Goal: Communication & Community: Answer question/provide support

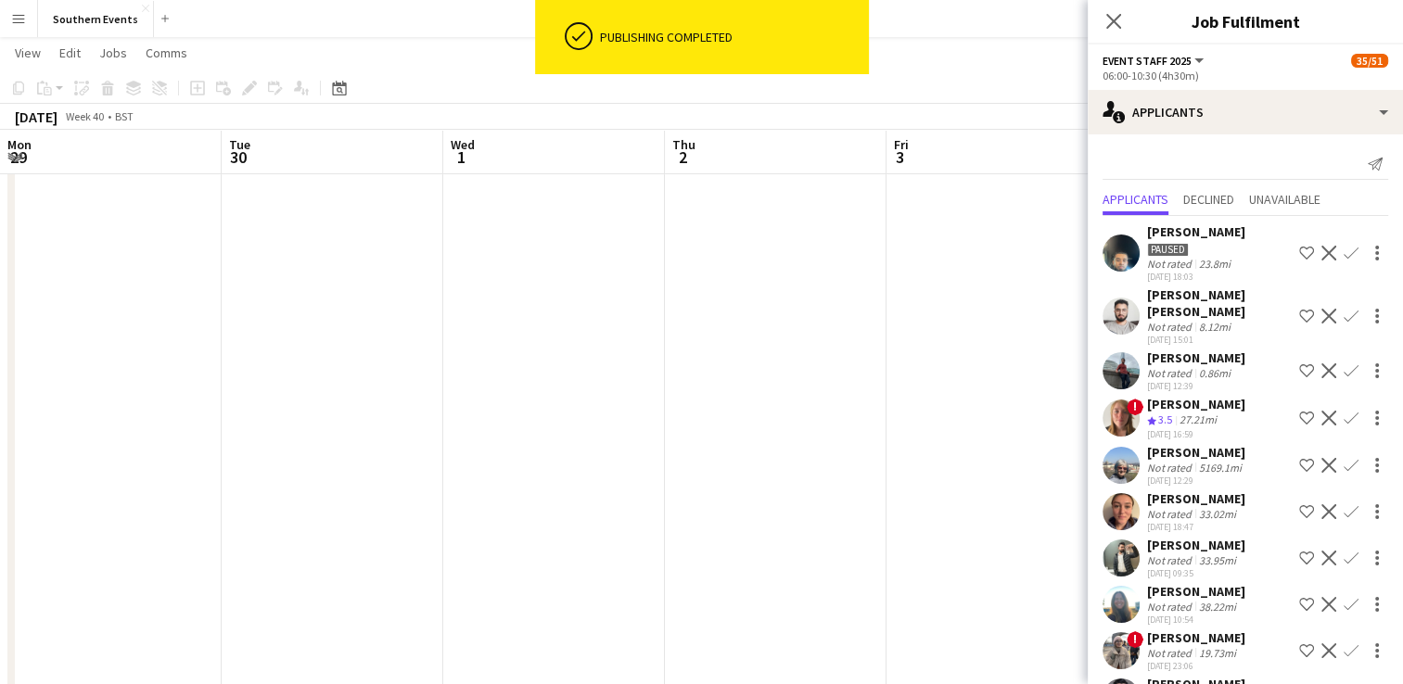
scroll to position [39, 0]
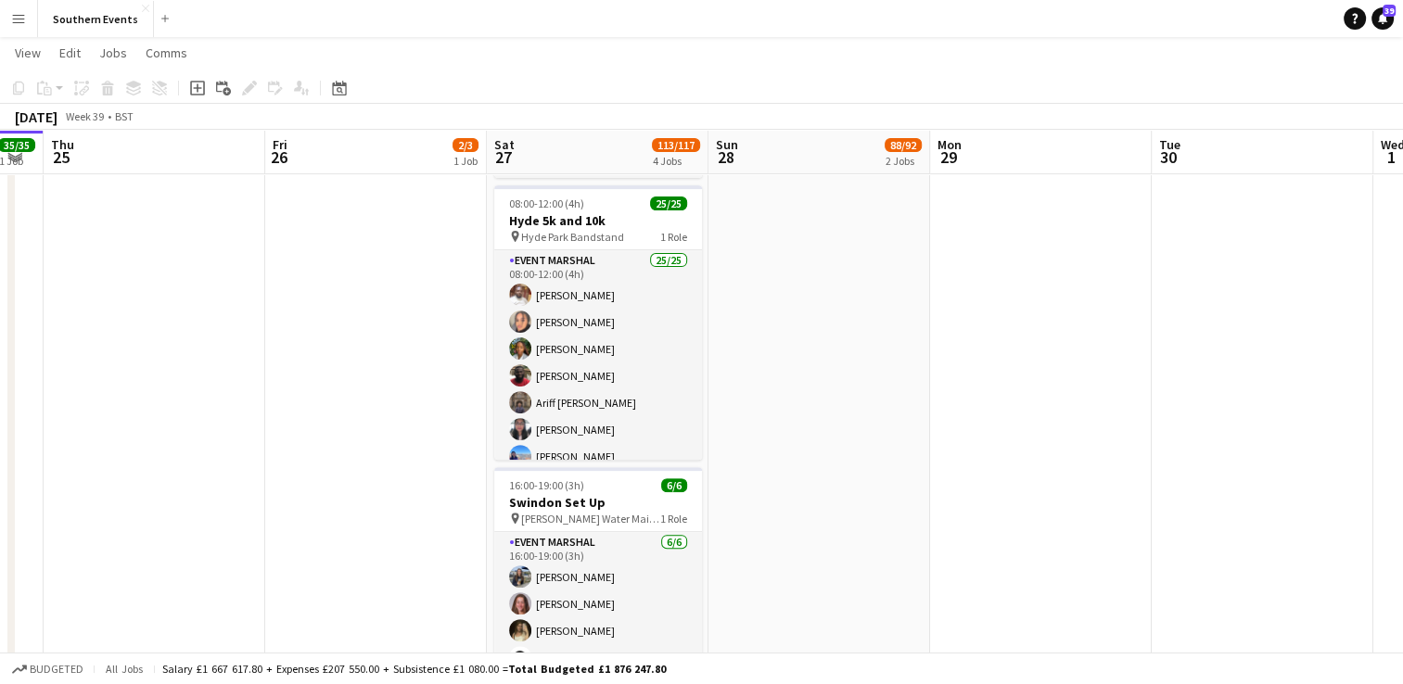
scroll to position [0, 399]
drag, startPoint x: 834, startPoint y: 443, endPoint x: 762, endPoint y: 497, distance: 89.4
click at [762, 497] on app-date-cell "06:00-14:00 (8h) 2/2 RT Kit Assistant - Swindon Half Marathon pin [PERSON_NAME]…" at bounding box center [821, 494] width 222 height 1760
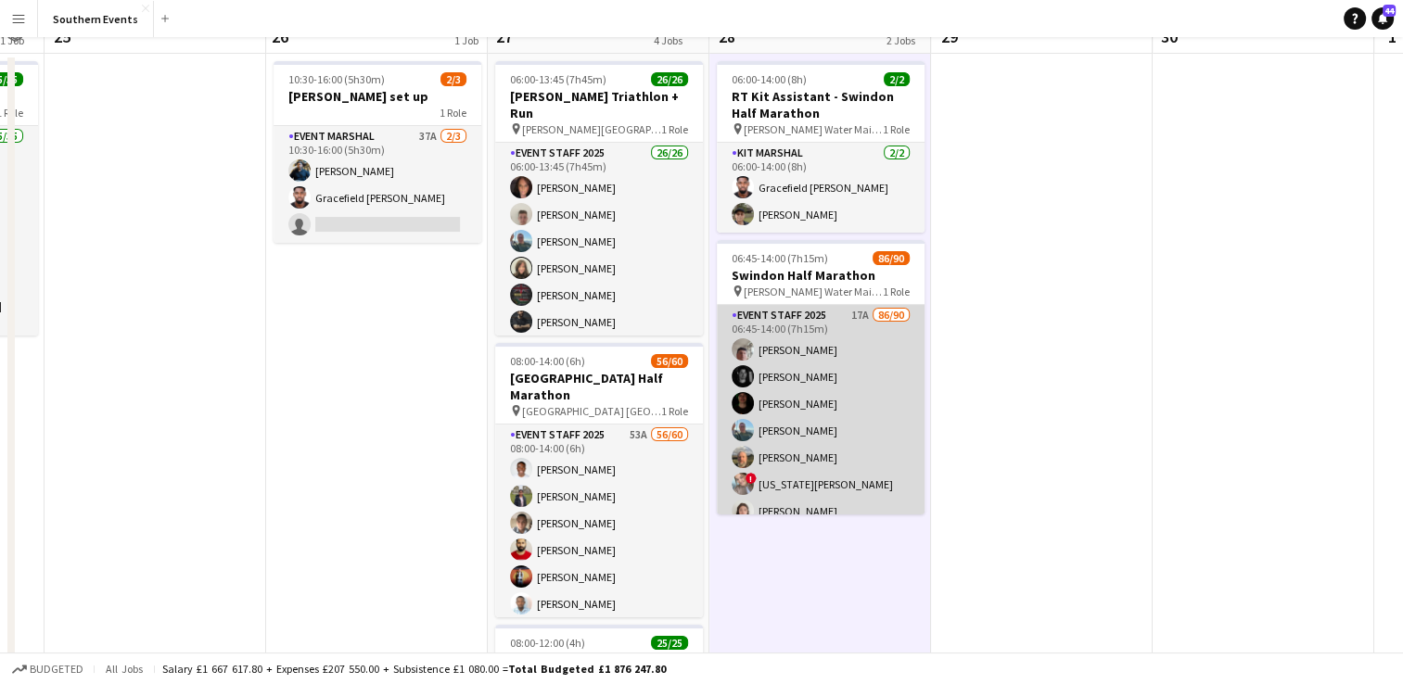
scroll to position [0, 0]
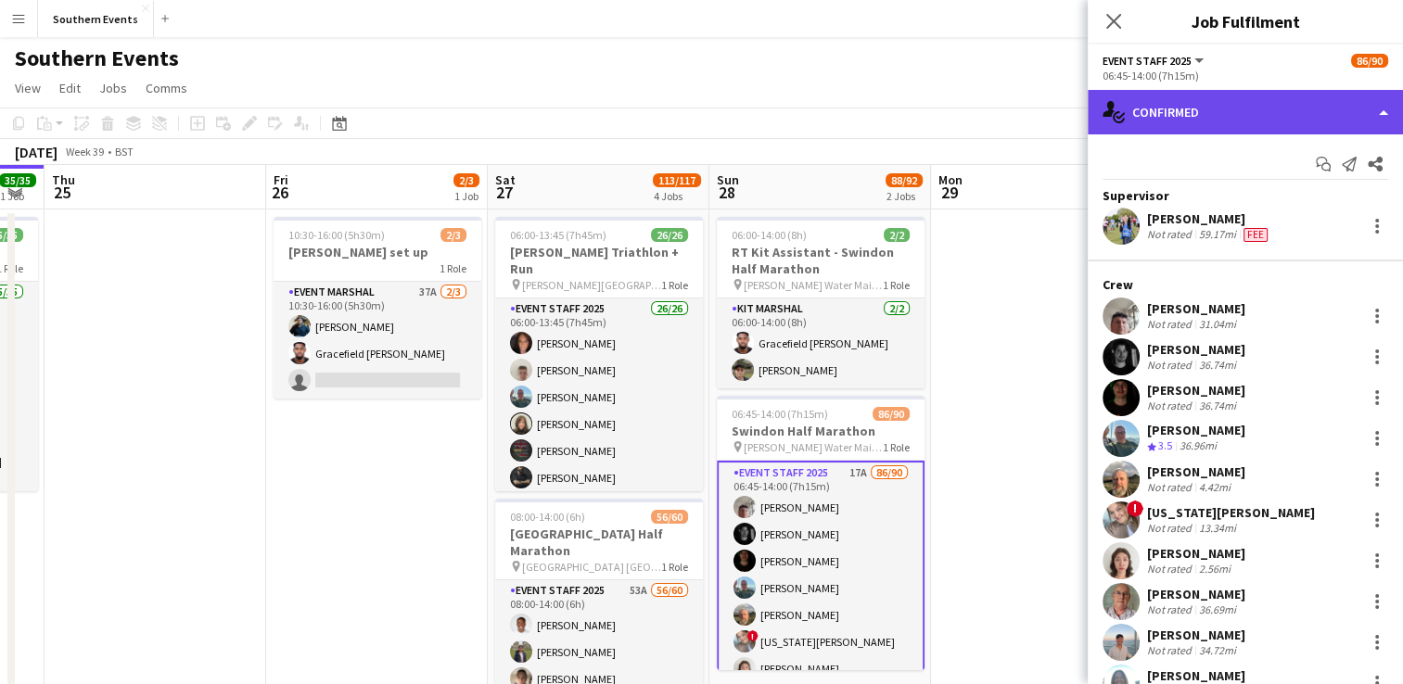
click at [1245, 130] on div "single-neutral-actions-check-2 Confirmed" at bounding box center [1245, 112] width 315 height 45
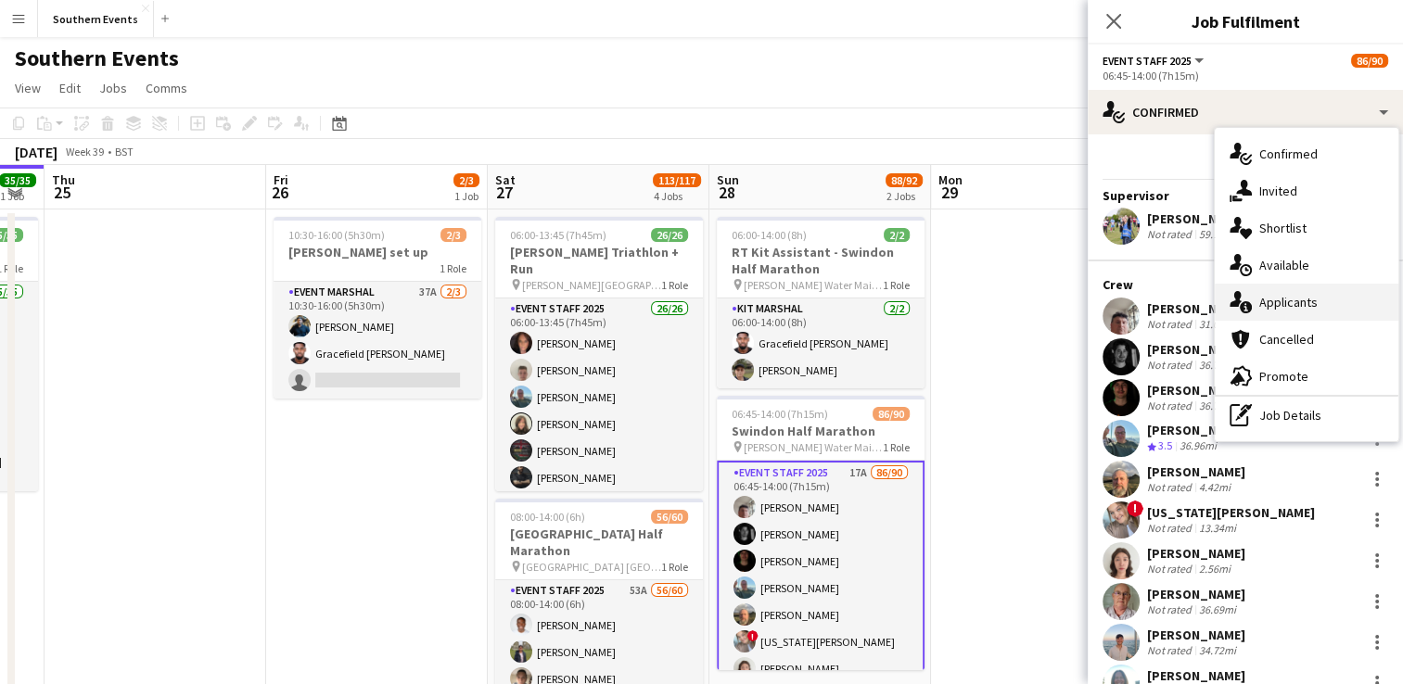
click at [1290, 308] on span "Applicants" at bounding box center [1289, 302] width 58 height 17
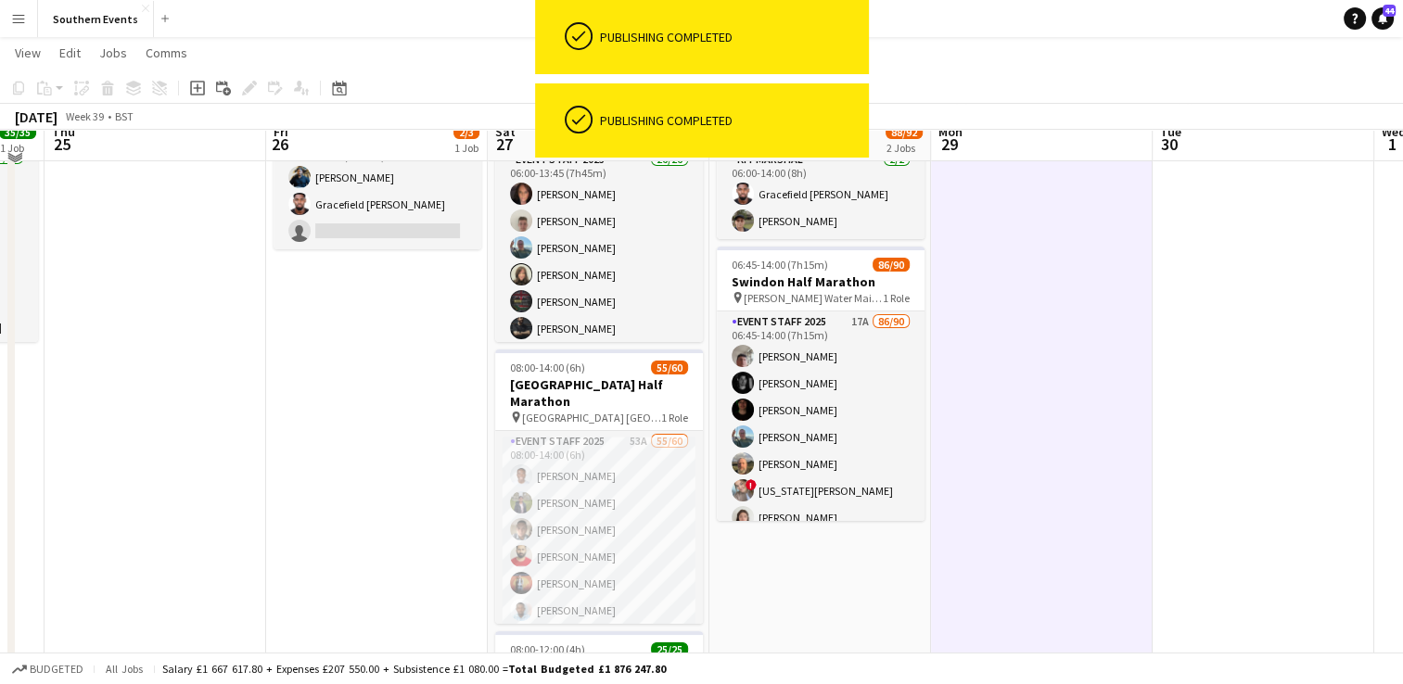
scroll to position [132, 0]
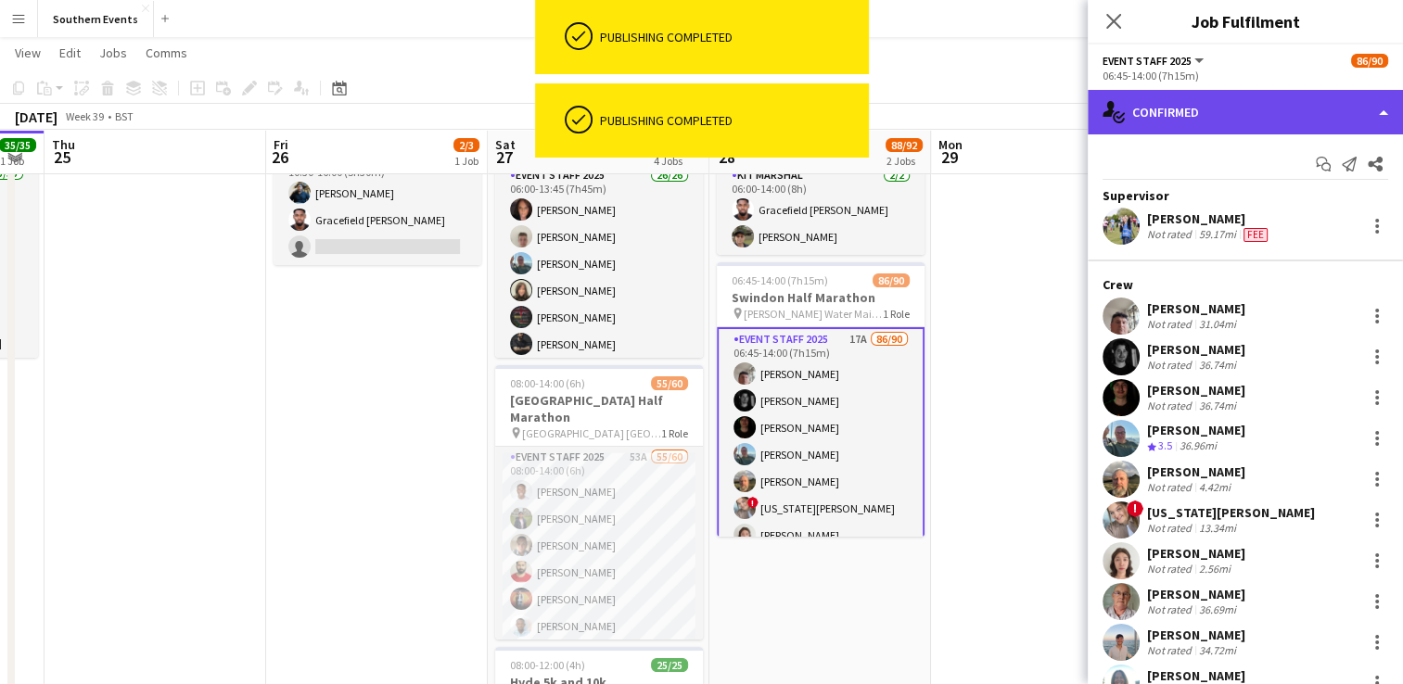
click at [1208, 106] on div "single-neutral-actions-check-2 Confirmed" at bounding box center [1245, 112] width 315 height 45
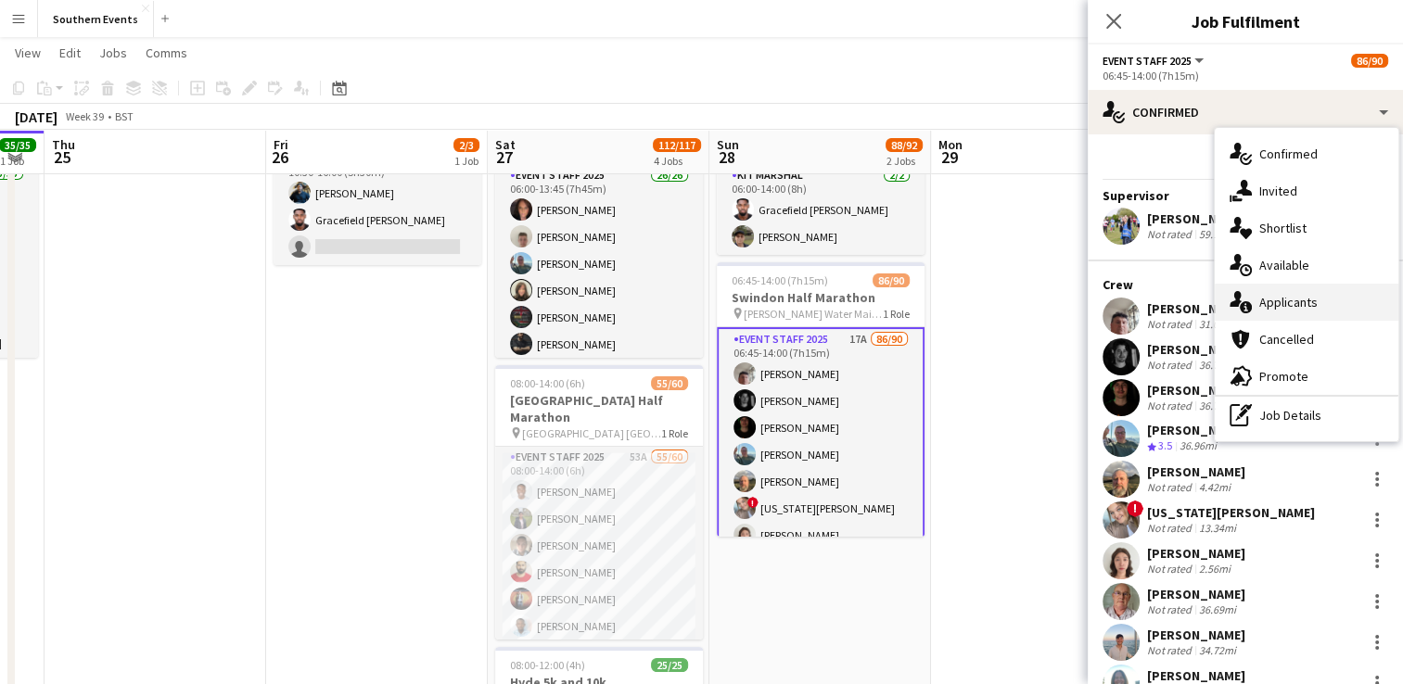
click at [1307, 291] on div "single-neutral-actions-information Applicants" at bounding box center [1307, 302] width 184 height 37
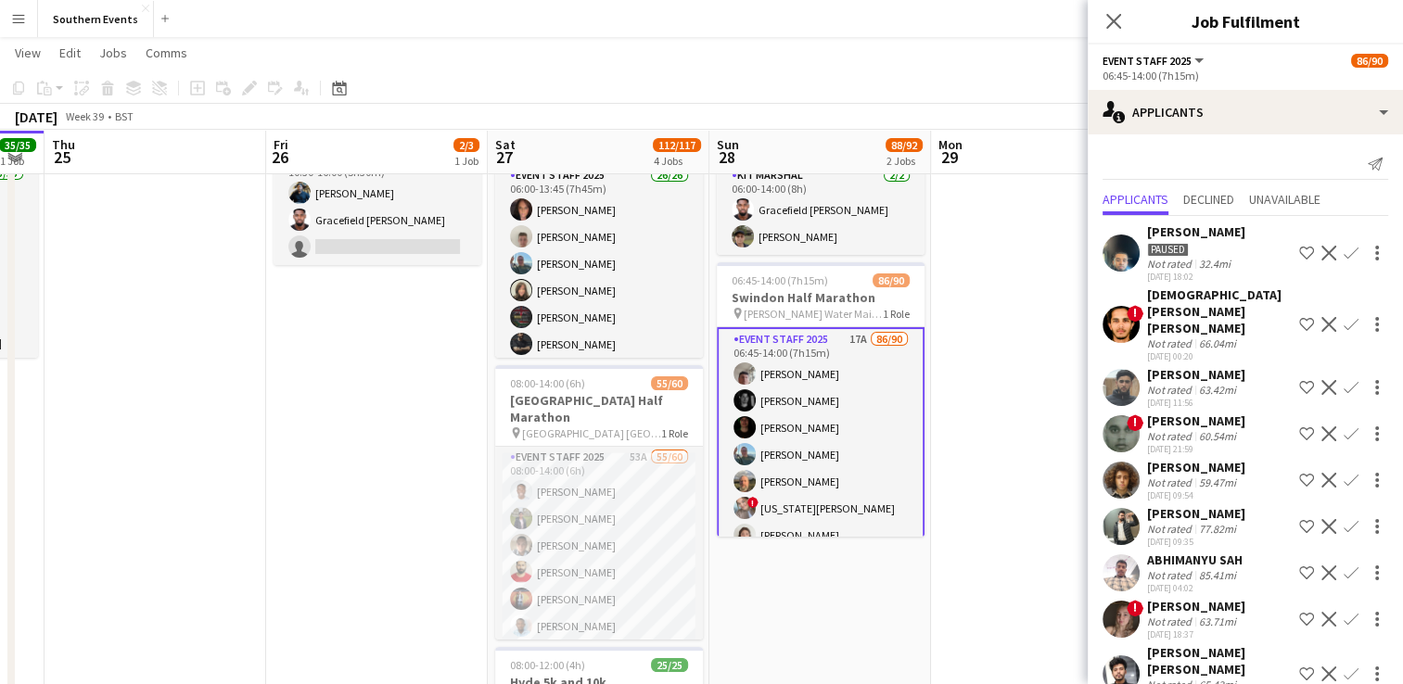
scroll to position [0, 0]
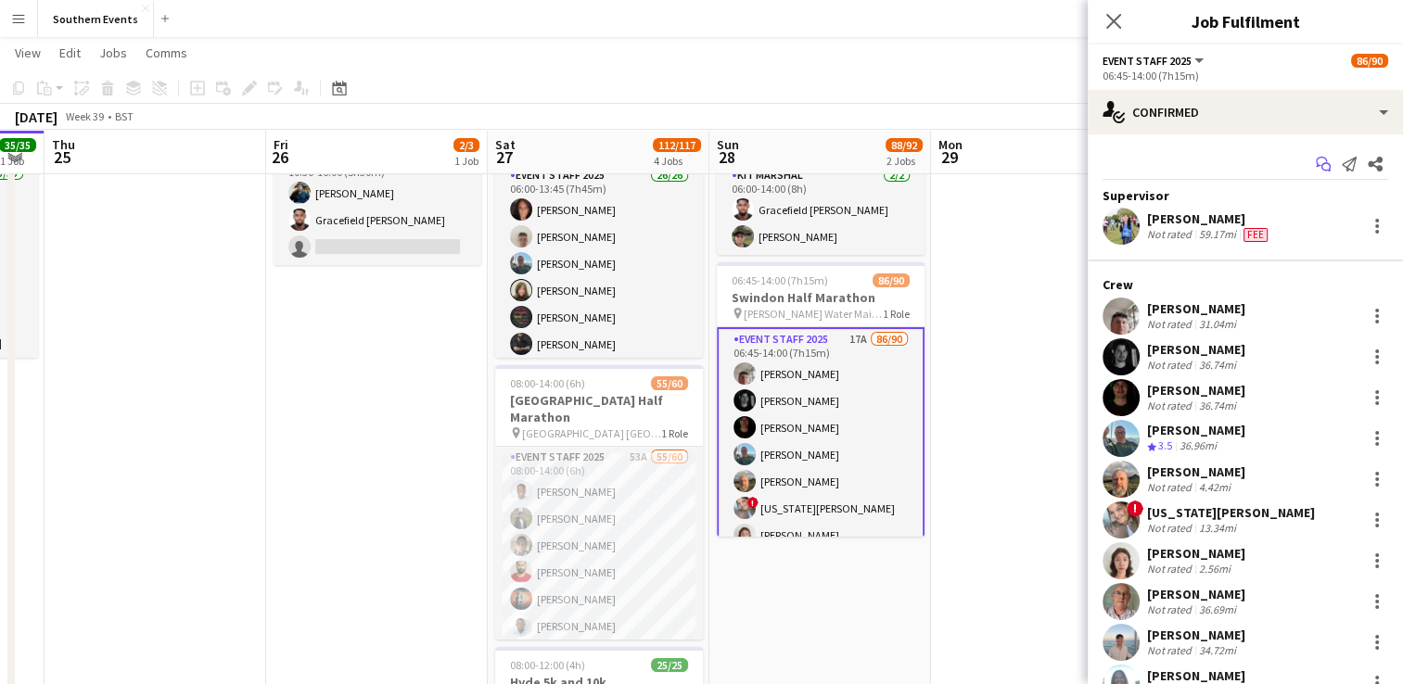
click at [1322, 166] on icon at bounding box center [1326, 167] width 9 height 9
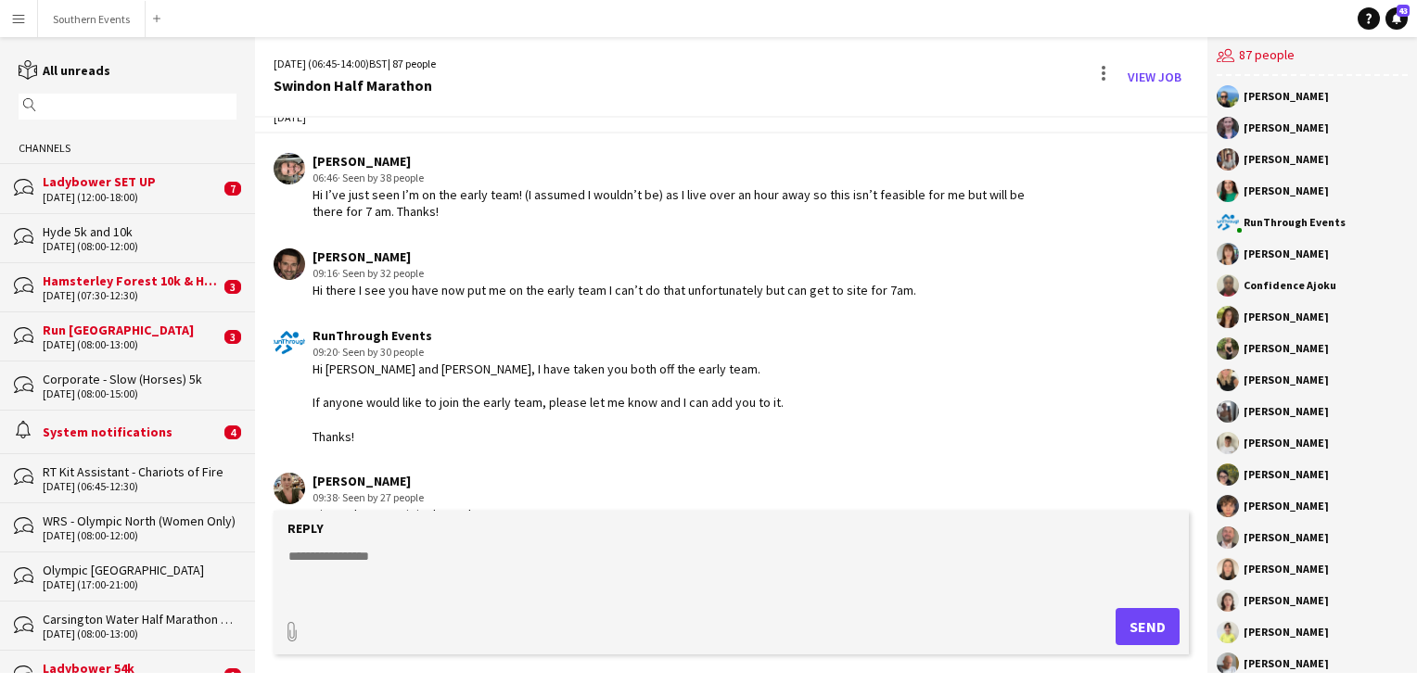
scroll to position [4055, 0]
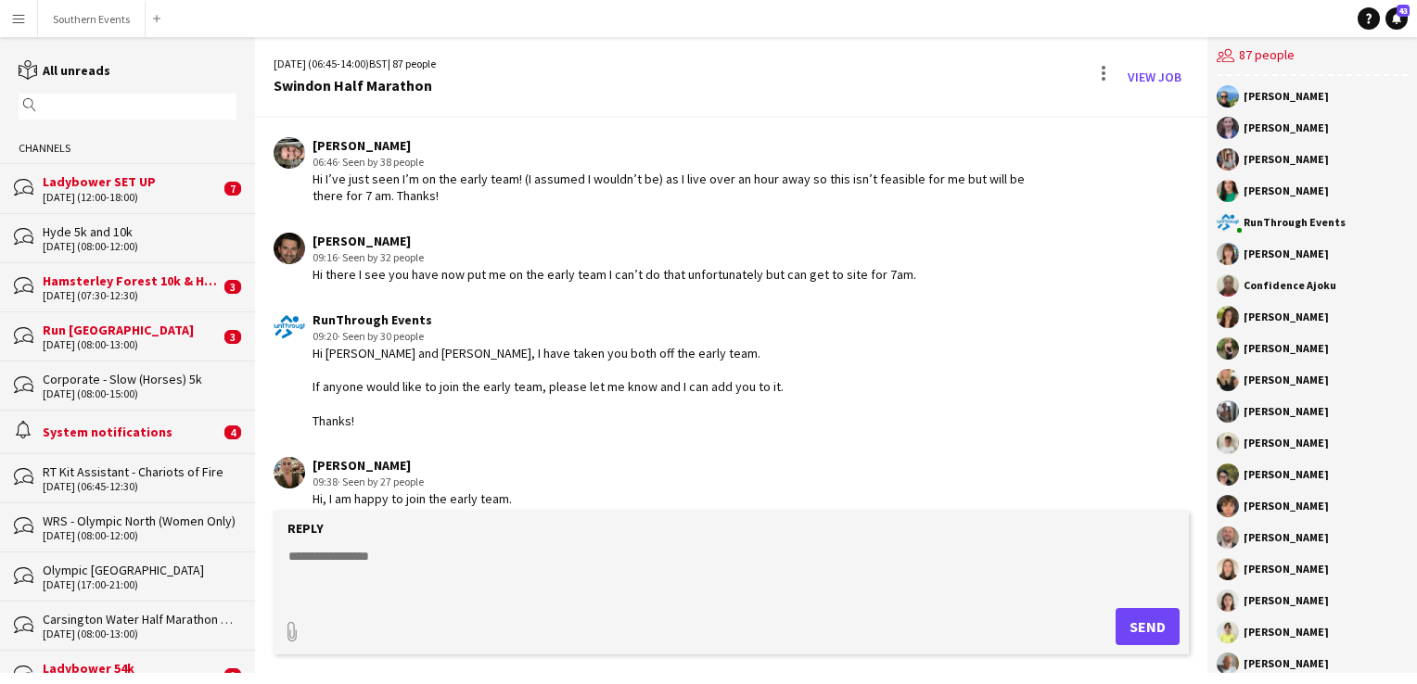
drag, startPoint x: 313, startPoint y: 445, endPoint x: 403, endPoint y: 446, distance: 90.9
click at [403, 457] on div "[PERSON_NAME]" at bounding box center [412, 465] width 199 height 17
copy div "[PERSON_NAME]"
click at [364, 552] on textarea at bounding box center [735, 571] width 897 height 48
type textarea "**********"
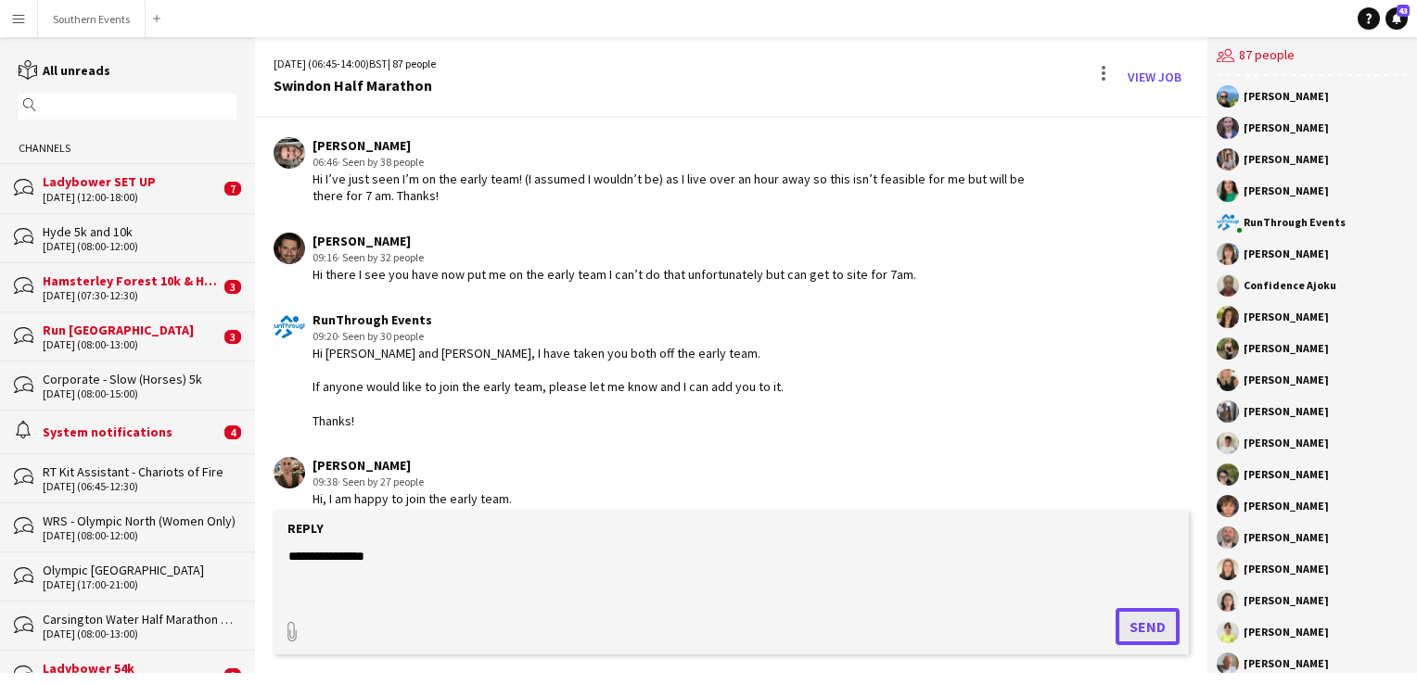
click at [1120, 616] on button "Send" at bounding box center [1148, 626] width 64 height 37
